Goal: Task Accomplishment & Management: Use online tool/utility

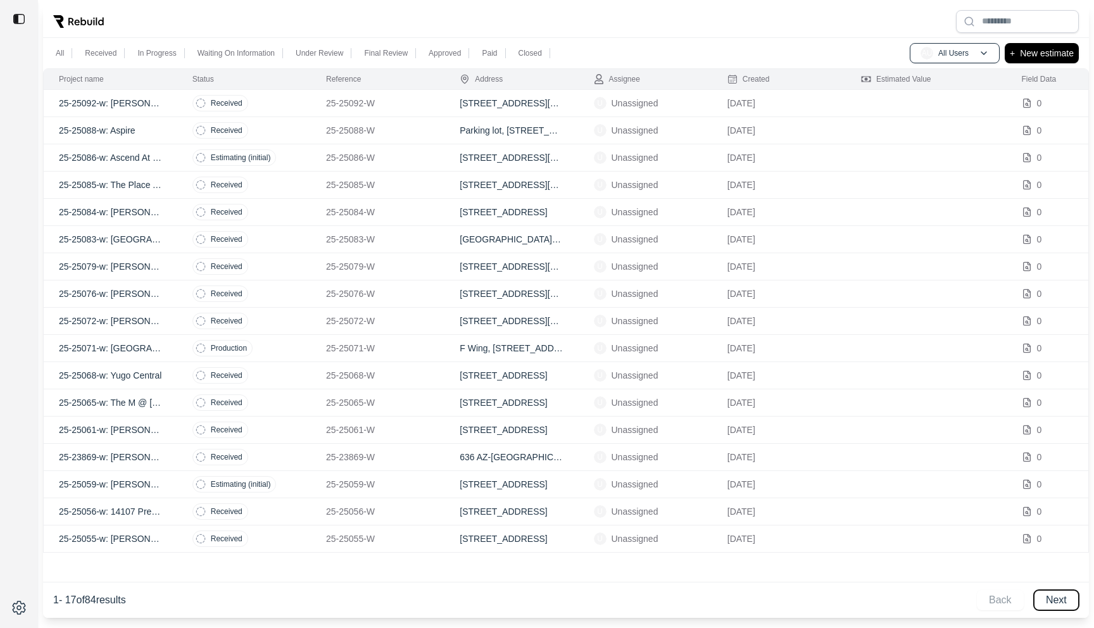
click at [1056, 604] on button "Next" at bounding box center [1056, 600] width 45 height 20
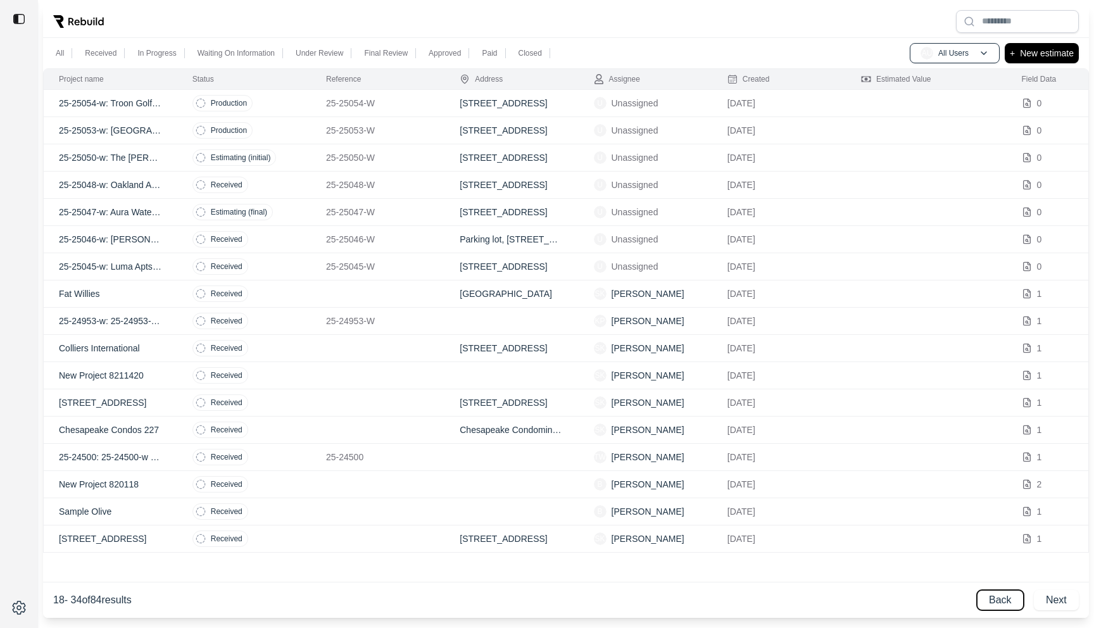
click at [1003, 600] on button "Back" at bounding box center [1000, 600] width 47 height 20
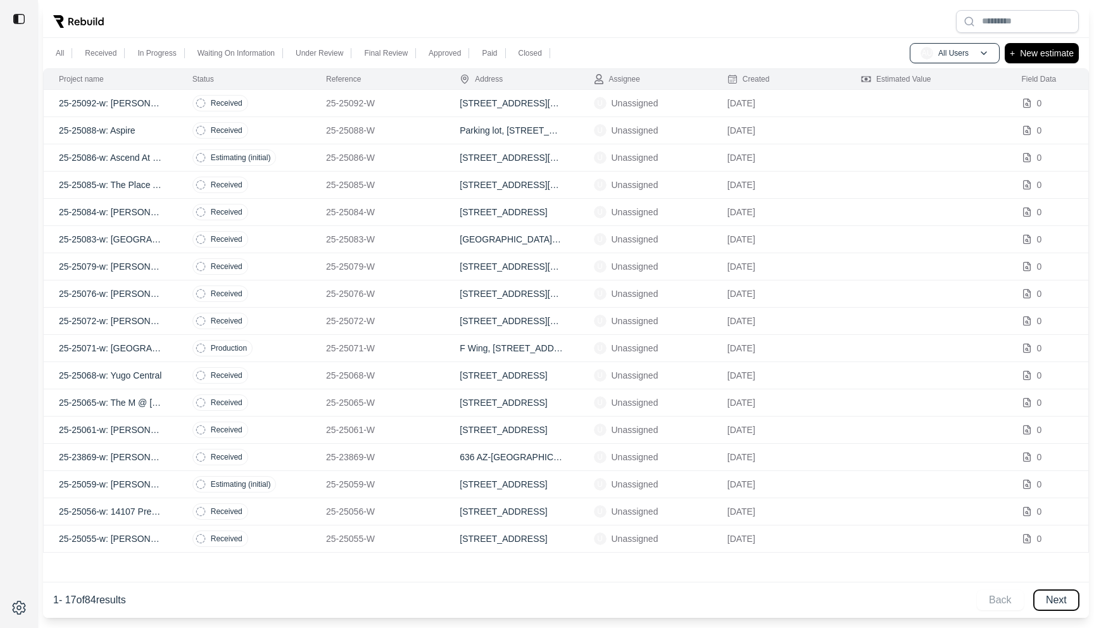
click at [1058, 597] on button "Next" at bounding box center [1056, 600] width 45 height 20
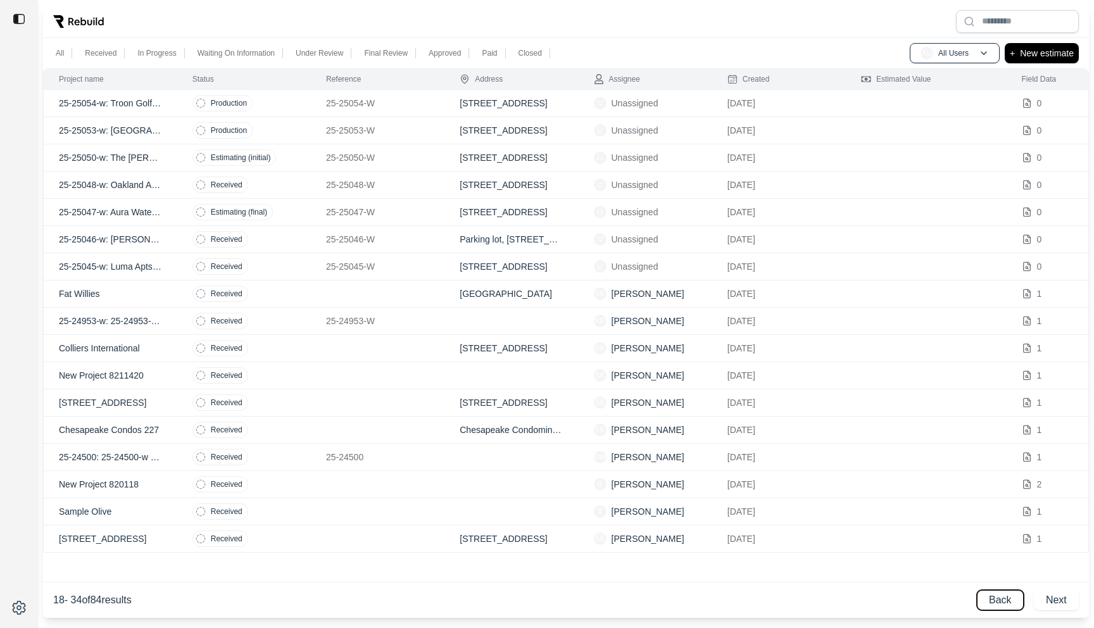
click at [1015, 592] on button "Back" at bounding box center [1000, 600] width 47 height 20
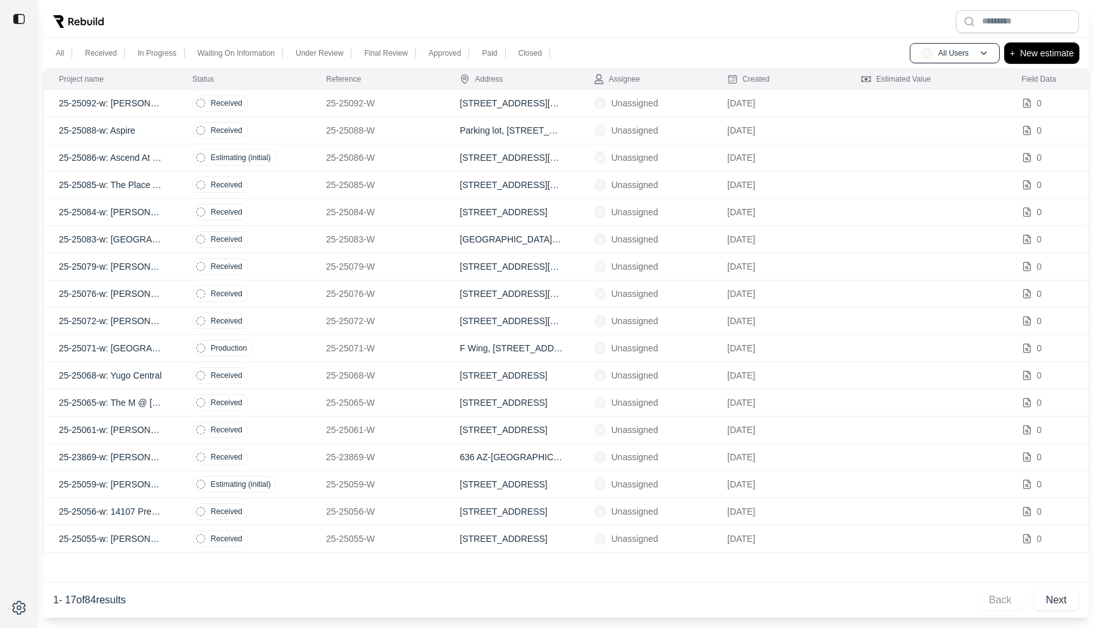
click at [1036, 48] on p "New estimate" at bounding box center [1047, 53] width 54 height 15
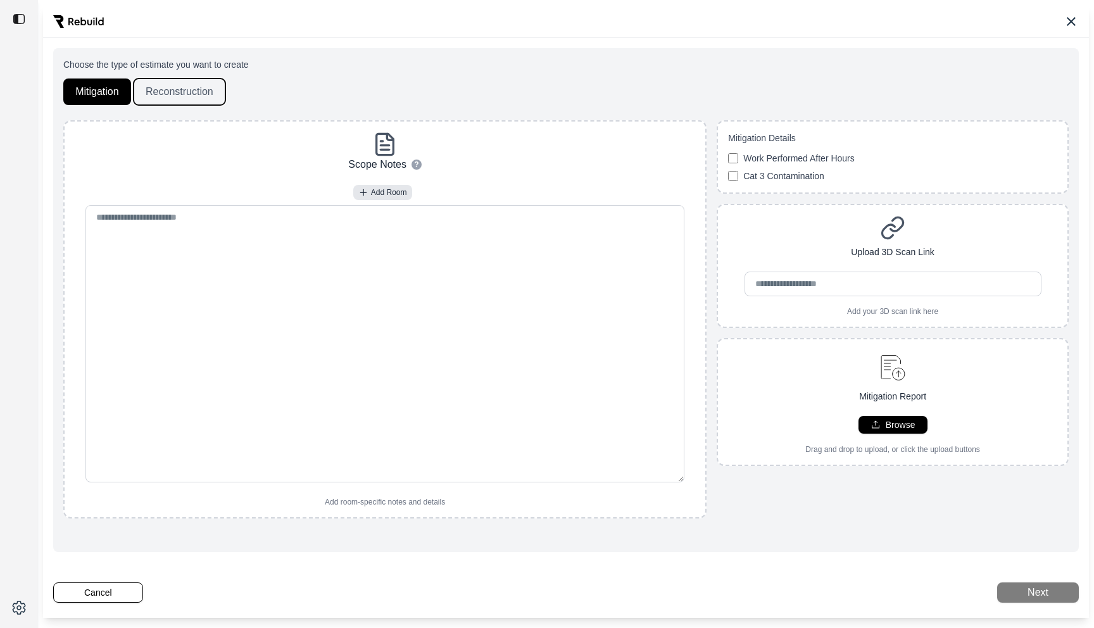
click at [196, 98] on button "Reconstruction" at bounding box center [180, 92] width 92 height 27
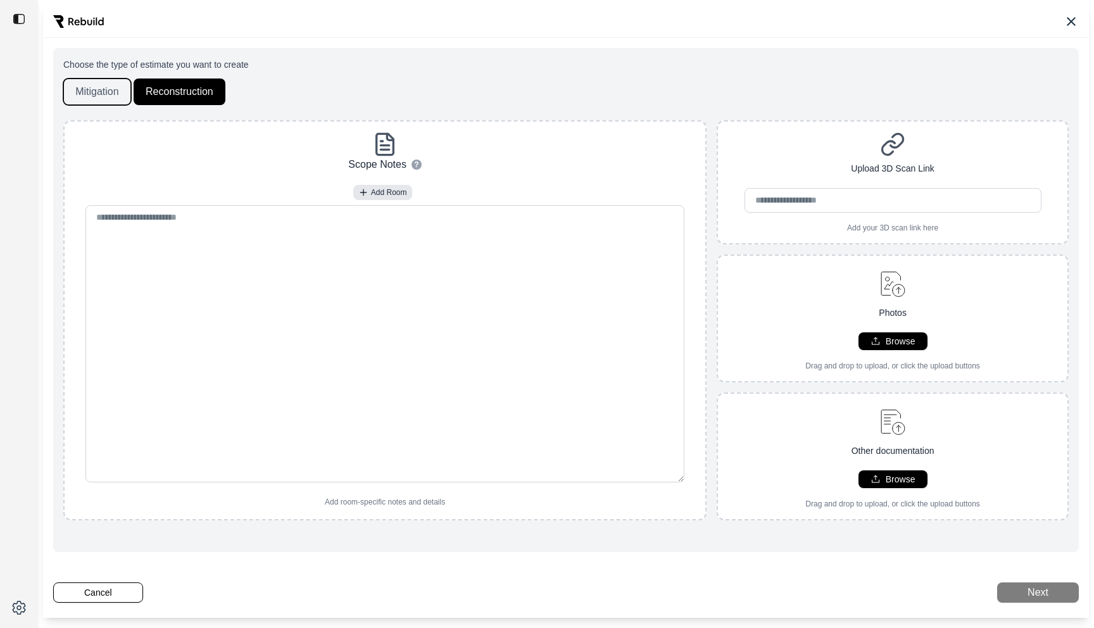
click at [82, 99] on button "Mitigation" at bounding box center [97, 92] width 68 height 27
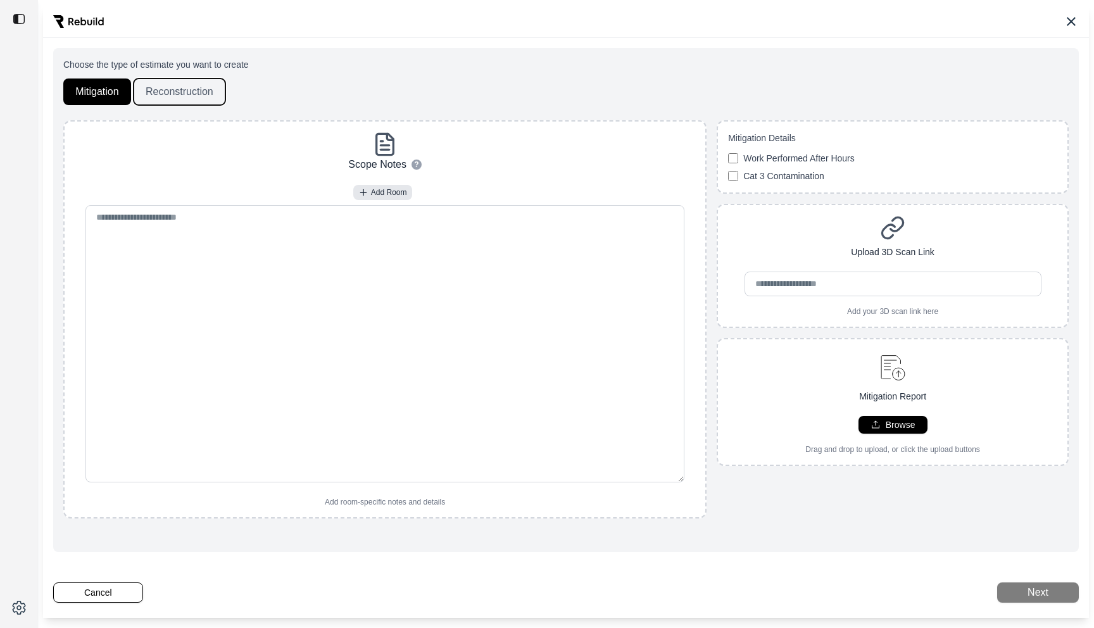
click at [163, 90] on button "Reconstruction" at bounding box center [180, 92] width 92 height 27
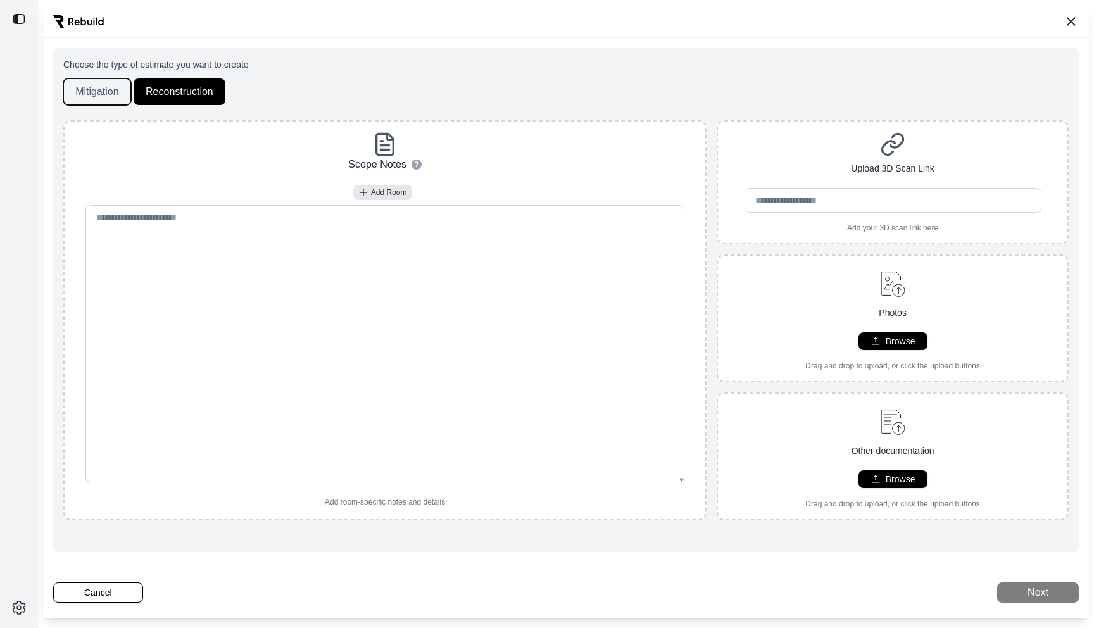
click at [118, 90] on button "Mitigation" at bounding box center [97, 92] width 68 height 27
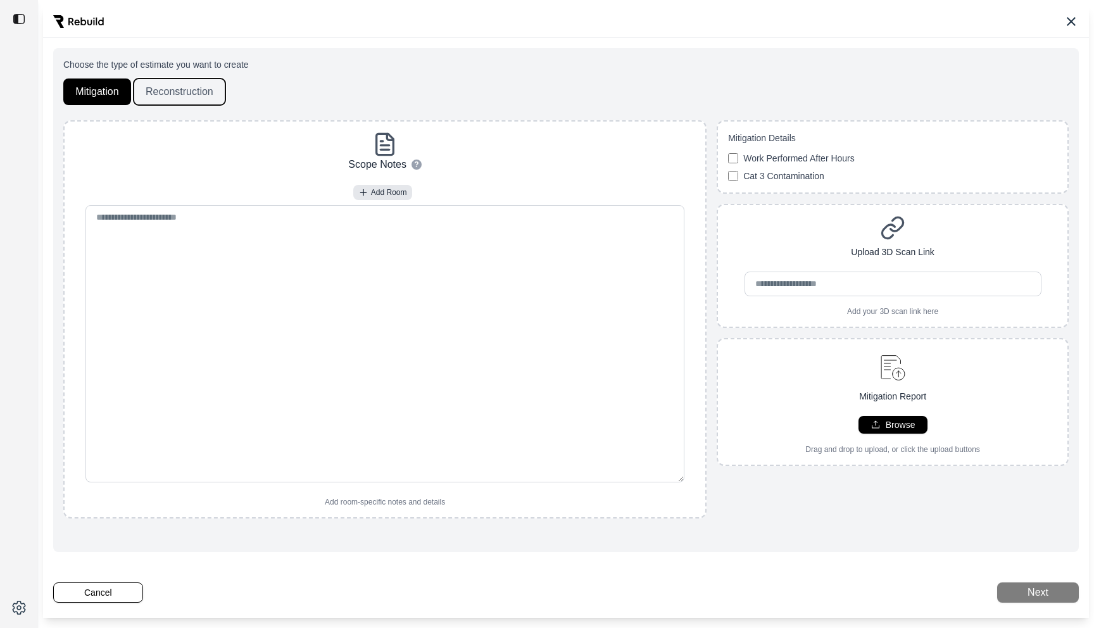
click at [187, 90] on button "Reconstruction" at bounding box center [180, 92] width 92 height 27
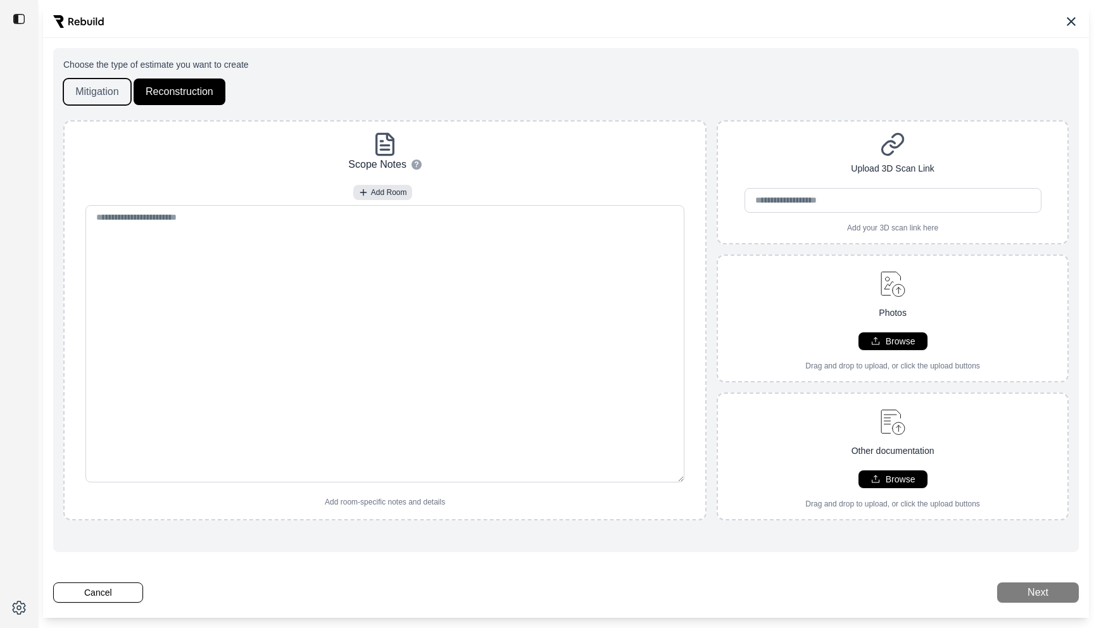
click at [106, 90] on button "Mitigation" at bounding box center [97, 92] width 68 height 27
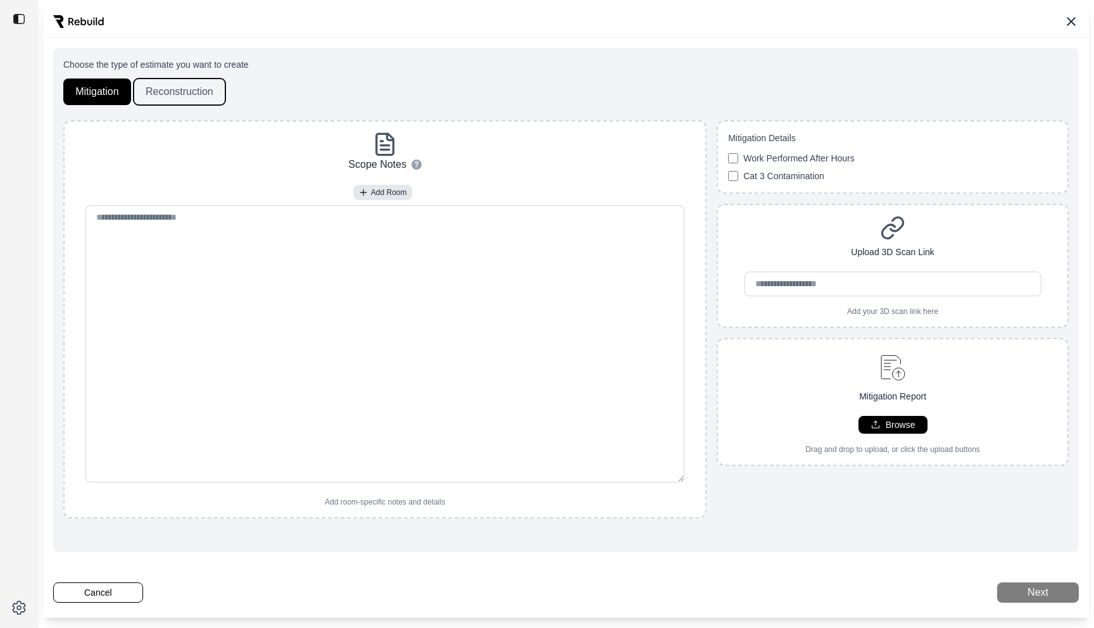
click at [191, 90] on button "Reconstruction" at bounding box center [180, 92] width 92 height 27
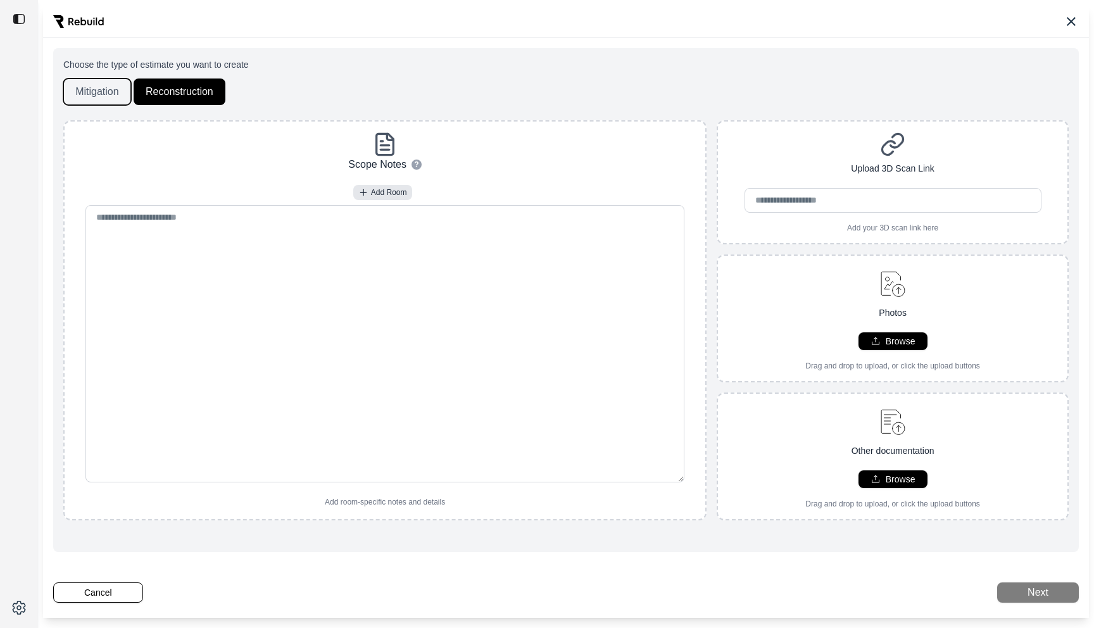
click at [123, 91] on button "Mitigation" at bounding box center [97, 92] width 68 height 27
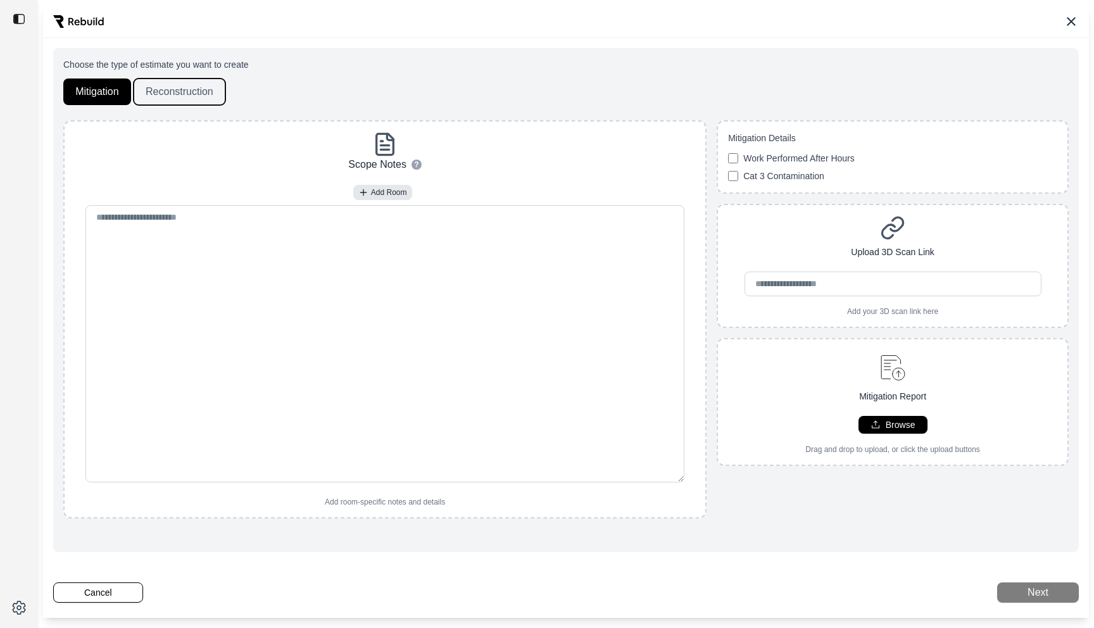
click at [170, 91] on button "Reconstruction" at bounding box center [180, 92] width 92 height 27
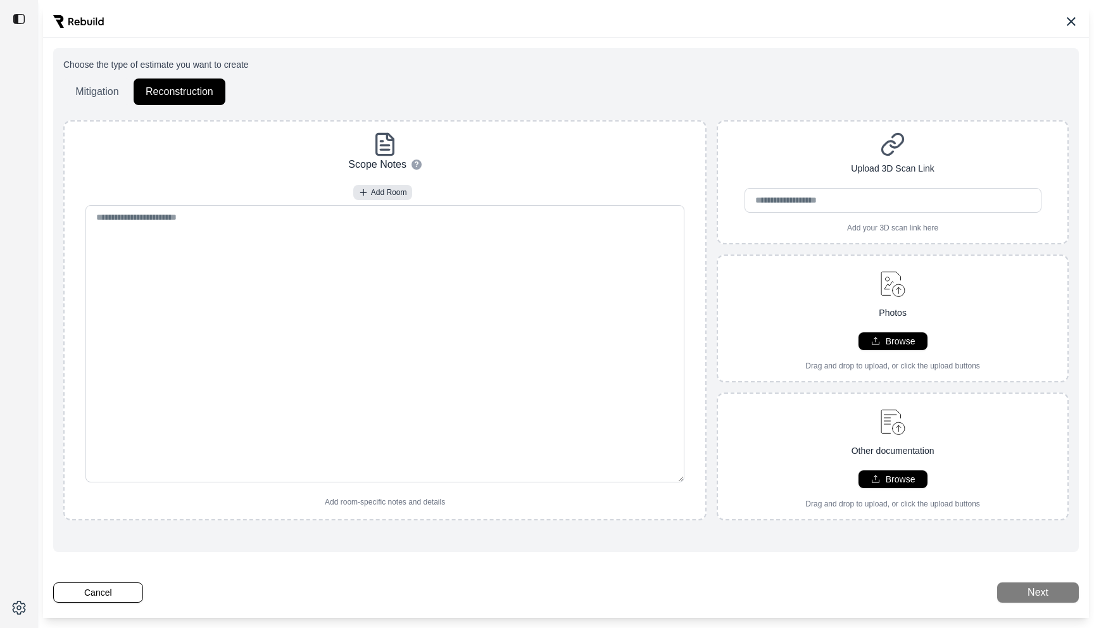
click at [457, 69] on p "Choose the type of estimate you want to create" at bounding box center [566, 64] width 1006 height 13
click at [1077, 20] on icon at bounding box center [1071, 21] width 15 height 15
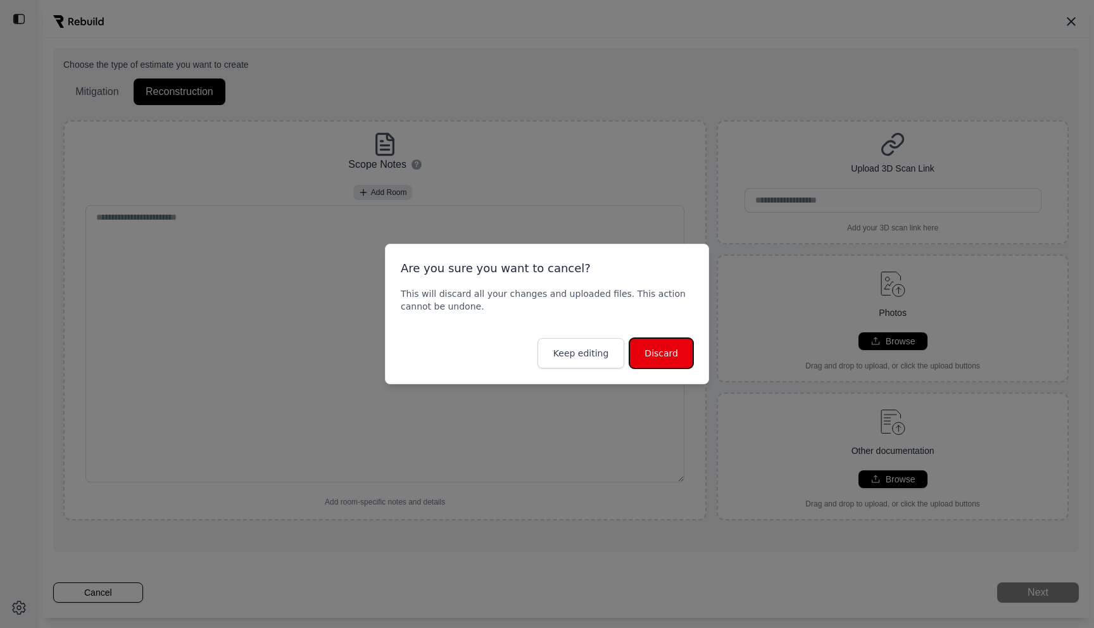
click at [663, 350] on button "Discard" at bounding box center [661, 353] width 64 height 30
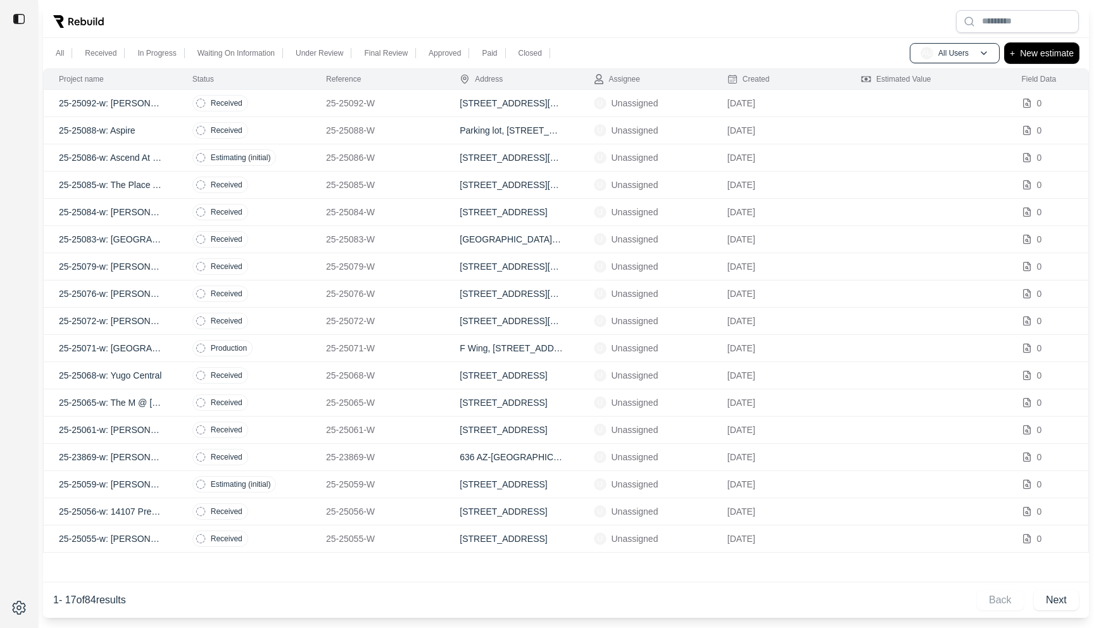
click at [1062, 50] on p "New estimate" at bounding box center [1047, 53] width 54 height 15
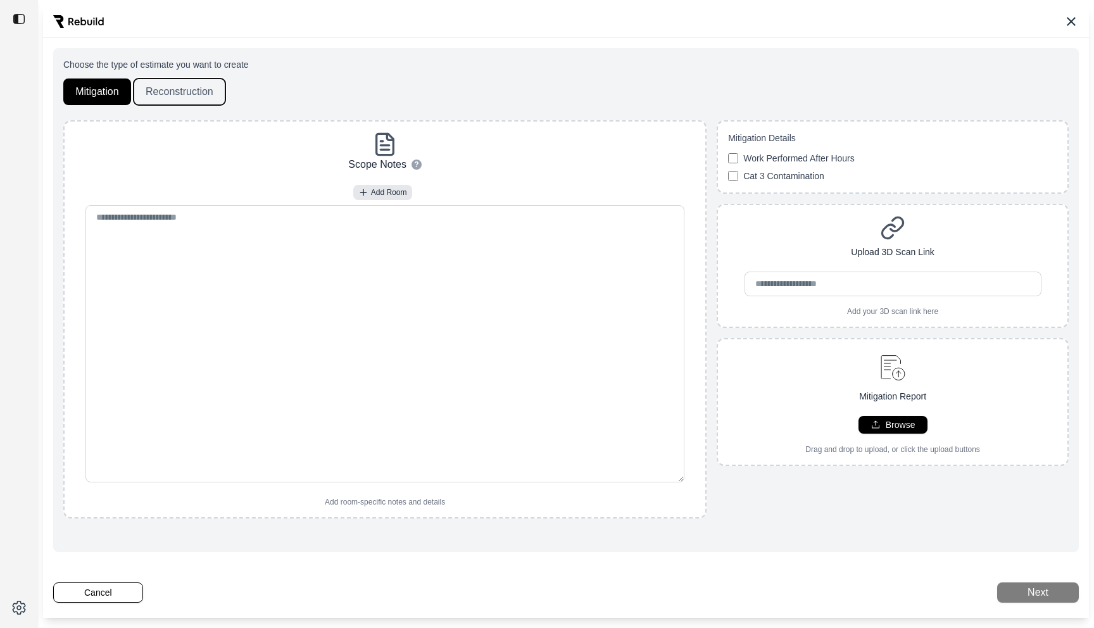
click at [186, 89] on button "Reconstruction" at bounding box center [180, 92] width 92 height 27
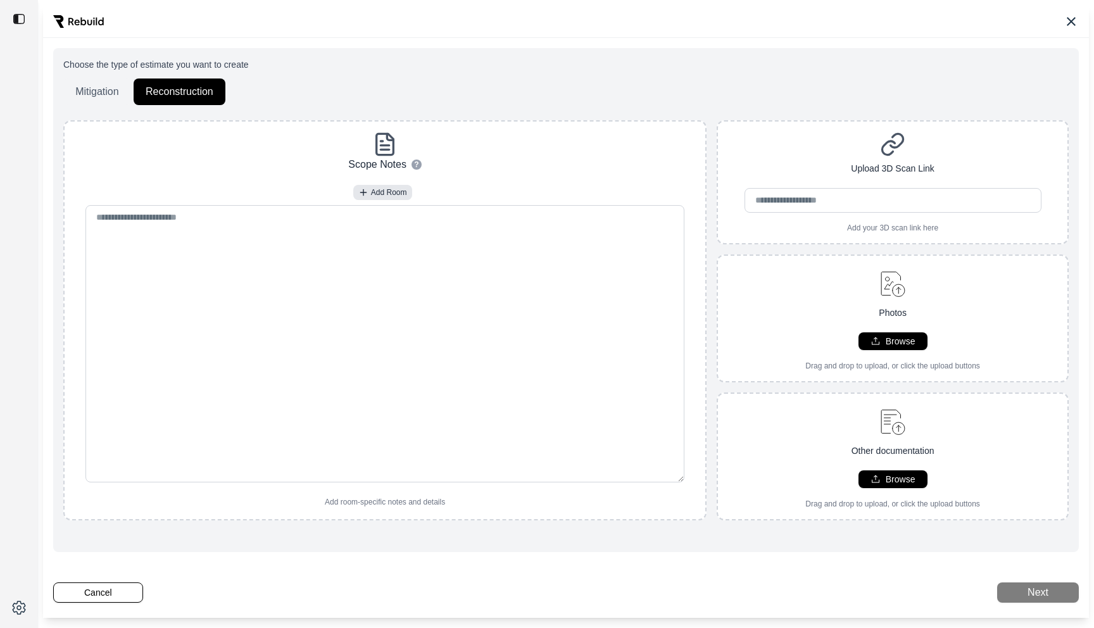
click at [1068, 22] on icon at bounding box center [1071, 21] width 15 height 15
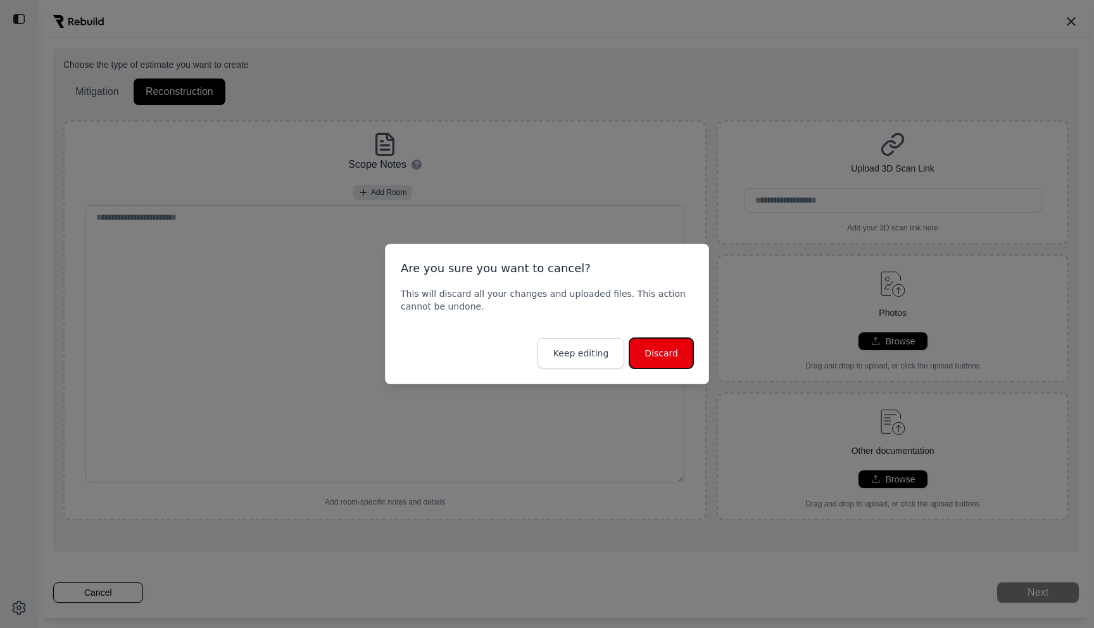
click at [666, 339] on button "Discard" at bounding box center [661, 353] width 64 height 30
